Goal: Information Seeking & Learning: Learn about a topic

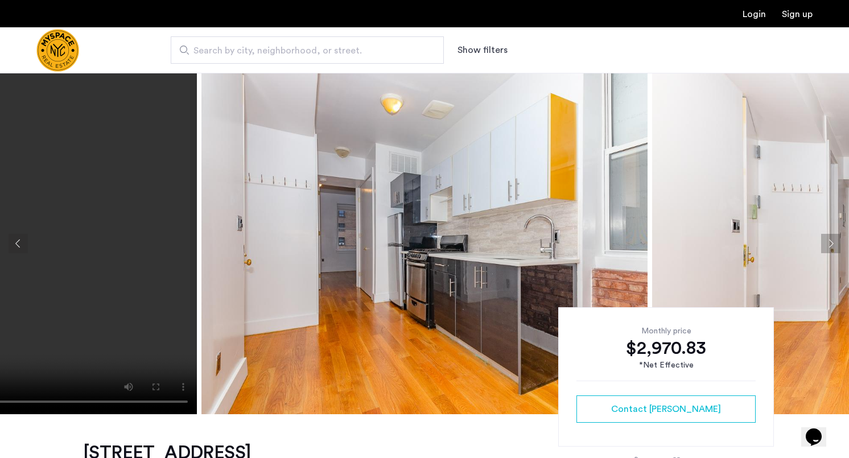
click at [830, 238] on button "Next apartment" at bounding box center [830, 243] width 19 height 19
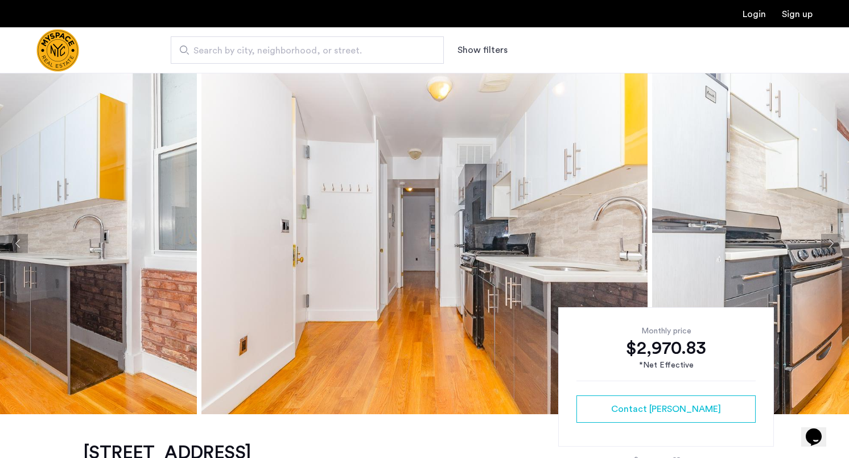
click at [830, 238] on button "Next apartment" at bounding box center [830, 243] width 19 height 19
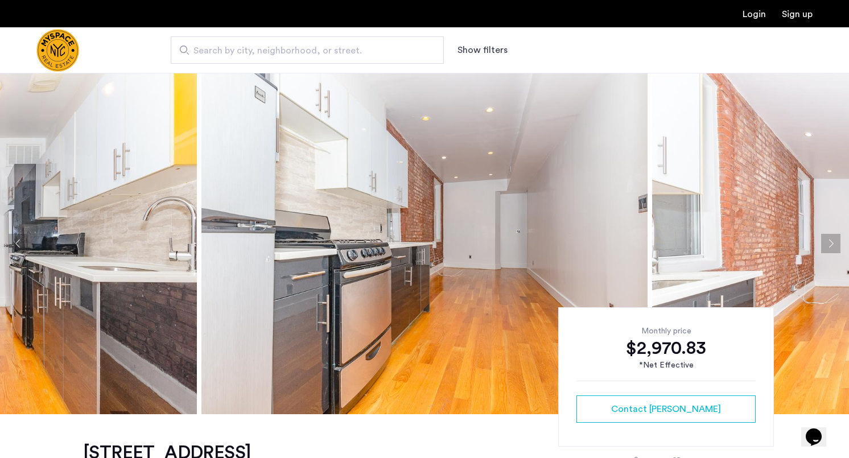
click at [830, 238] on button "Next apartment" at bounding box center [830, 243] width 19 height 19
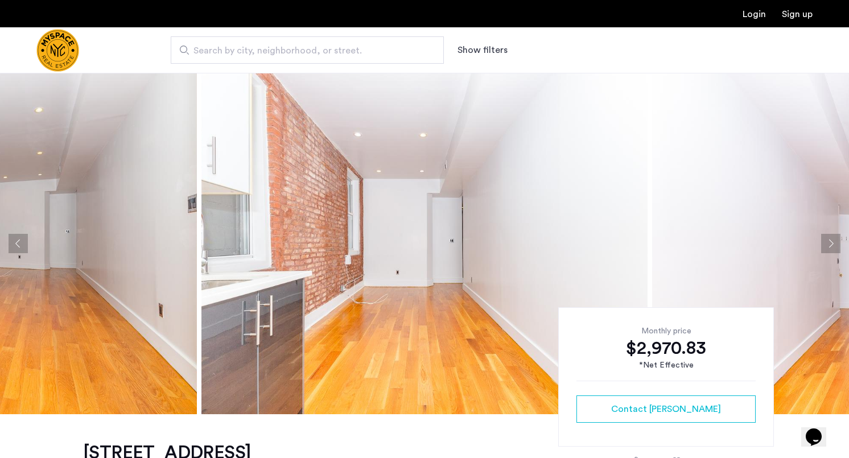
click at [830, 238] on button "Next apartment" at bounding box center [830, 243] width 19 height 19
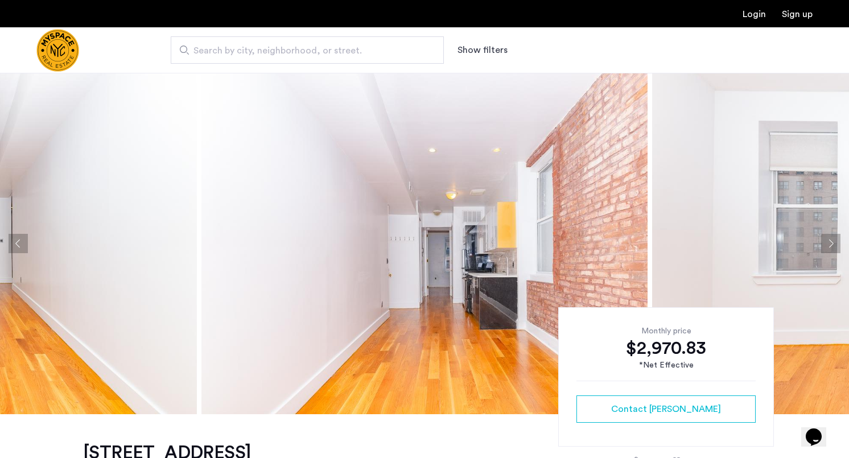
click at [830, 238] on button "Next apartment" at bounding box center [830, 243] width 19 height 19
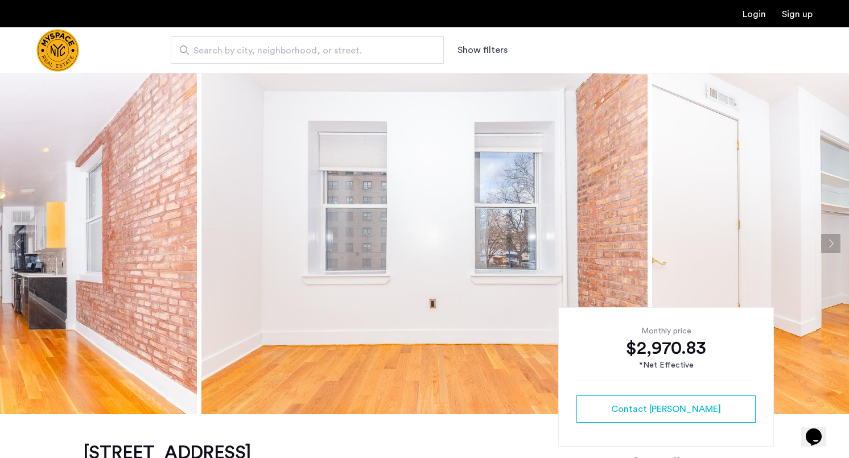
click at [830, 238] on button "Next apartment" at bounding box center [830, 243] width 19 height 19
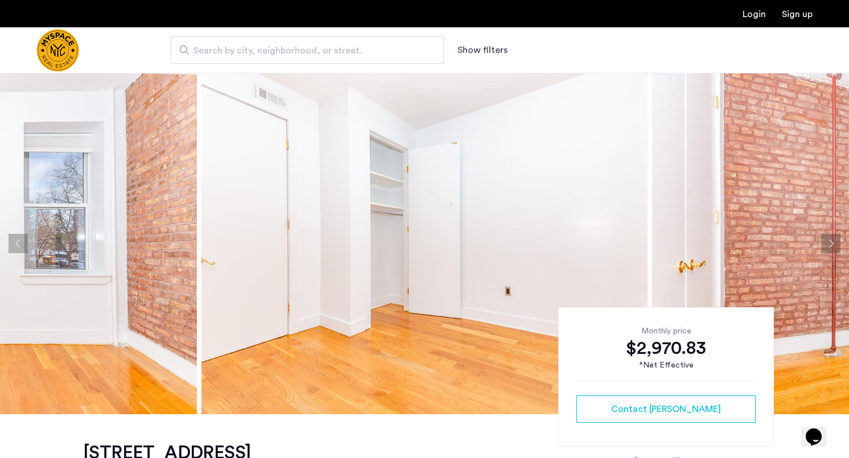
click at [830, 238] on button "Next apartment" at bounding box center [830, 243] width 19 height 19
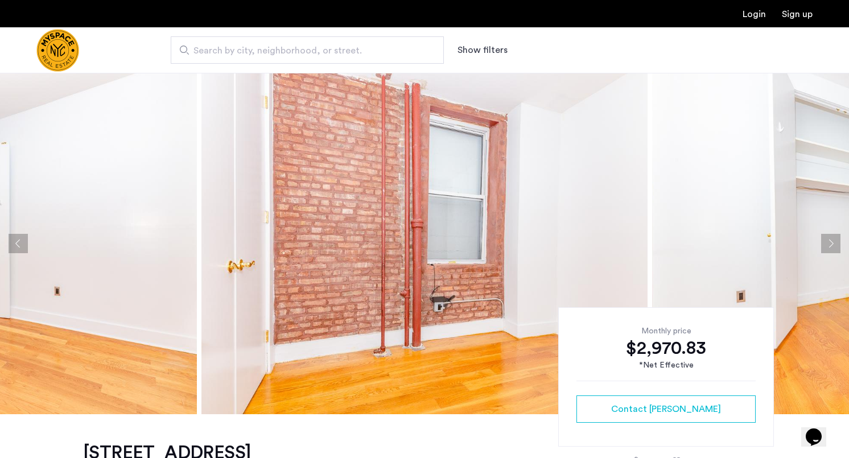
click at [830, 238] on button "Next apartment" at bounding box center [830, 243] width 19 height 19
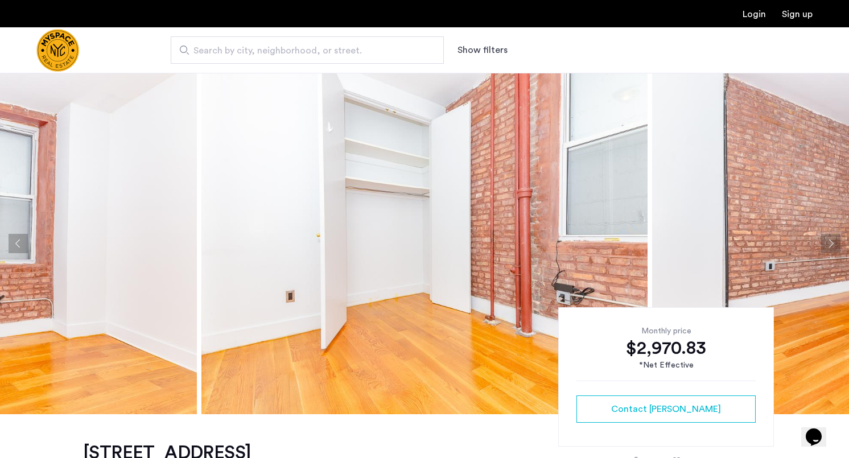
click at [830, 238] on button "Next apartment" at bounding box center [830, 243] width 19 height 19
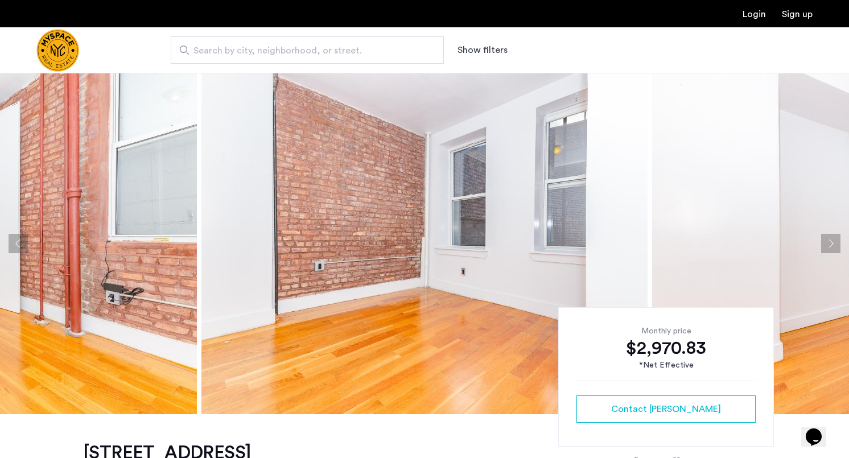
click at [830, 238] on button "Next apartment" at bounding box center [830, 243] width 19 height 19
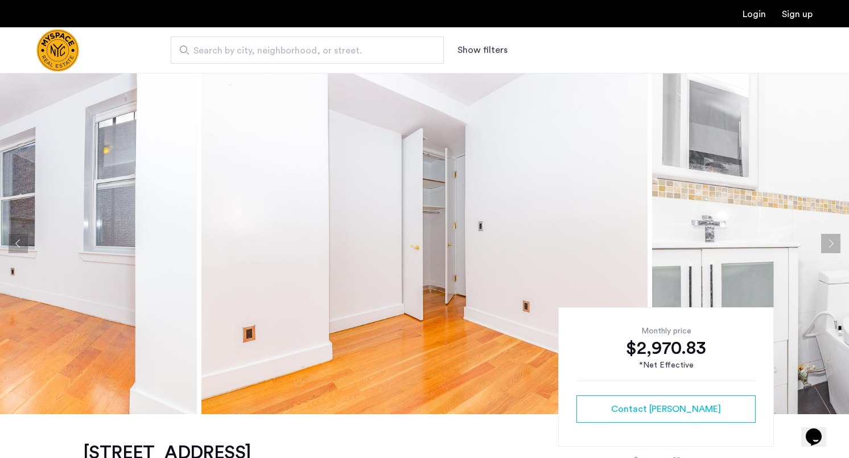
click at [830, 238] on button "Next apartment" at bounding box center [830, 243] width 19 height 19
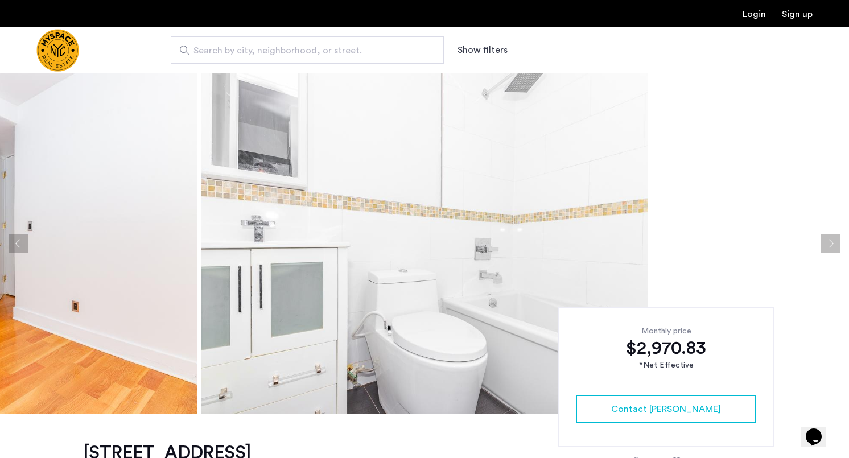
click at [830, 238] on button "Next apartment" at bounding box center [830, 243] width 19 height 19
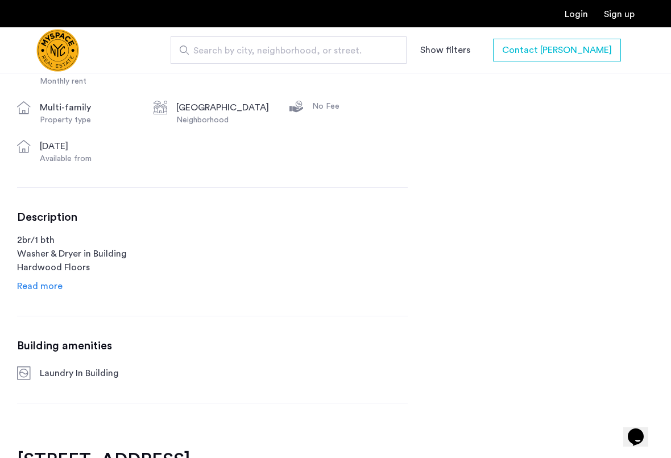
scroll to position [475, 0]
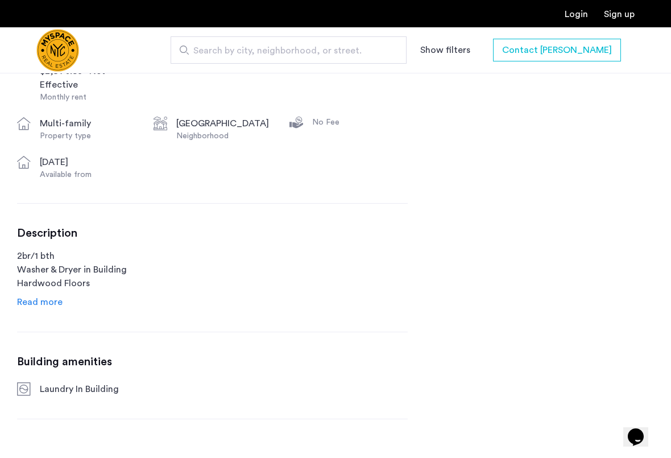
click at [49, 300] on span "Read more" at bounding box center [39, 301] width 45 height 9
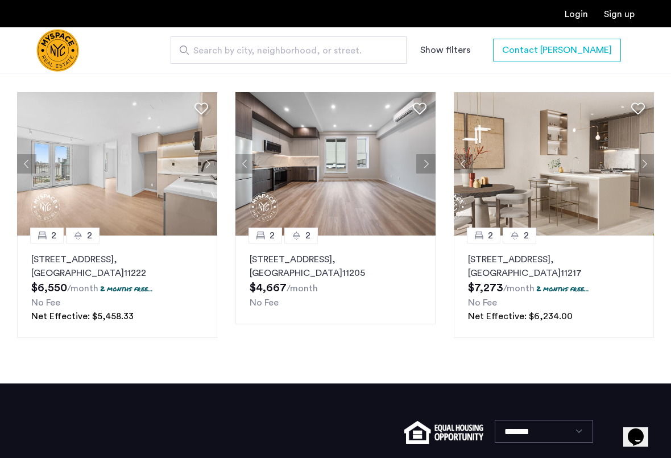
scroll to position [1484, 0]
